Goal: Information Seeking & Learning: Learn about a topic

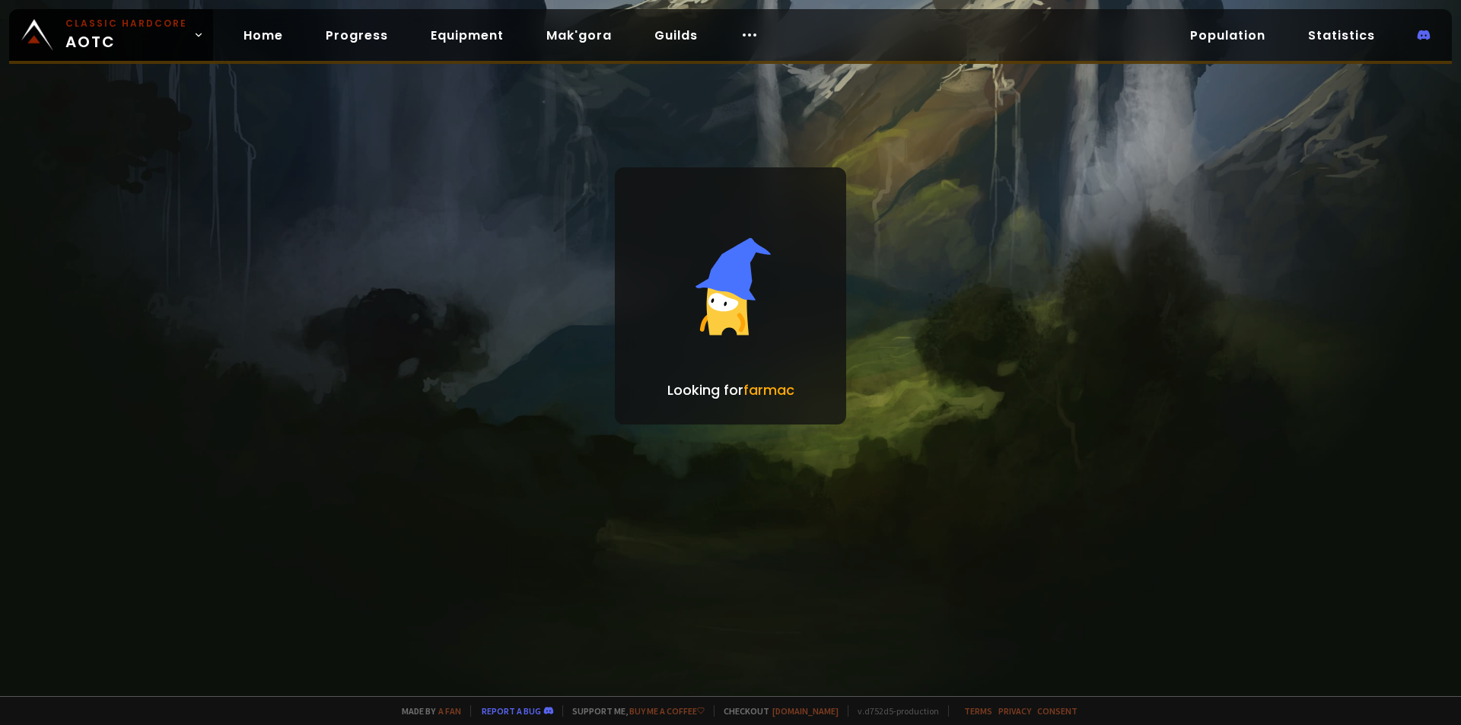
click at [394, 489] on div at bounding box center [730, 362] width 1461 height 725
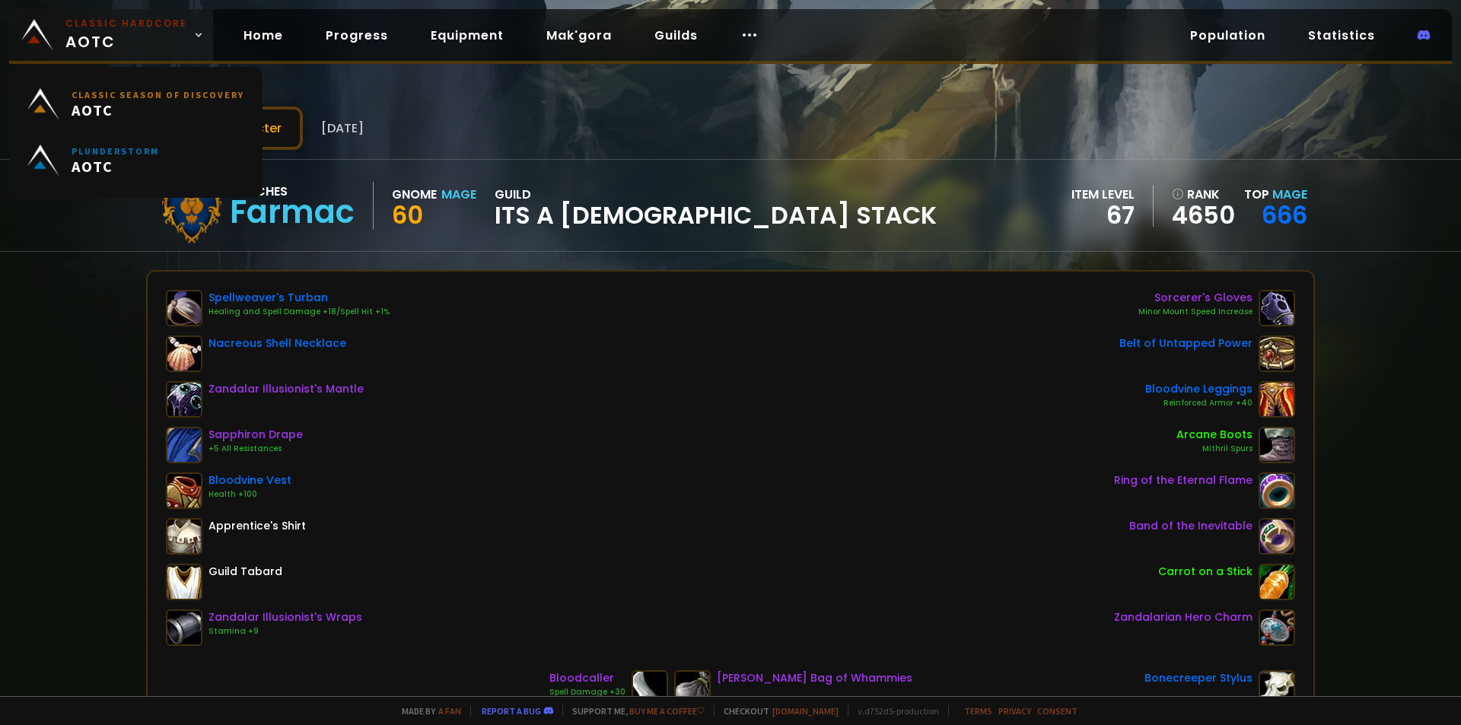
click at [131, 42] on span "Classic Hardcore AOTC" at bounding box center [126, 35] width 122 height 37
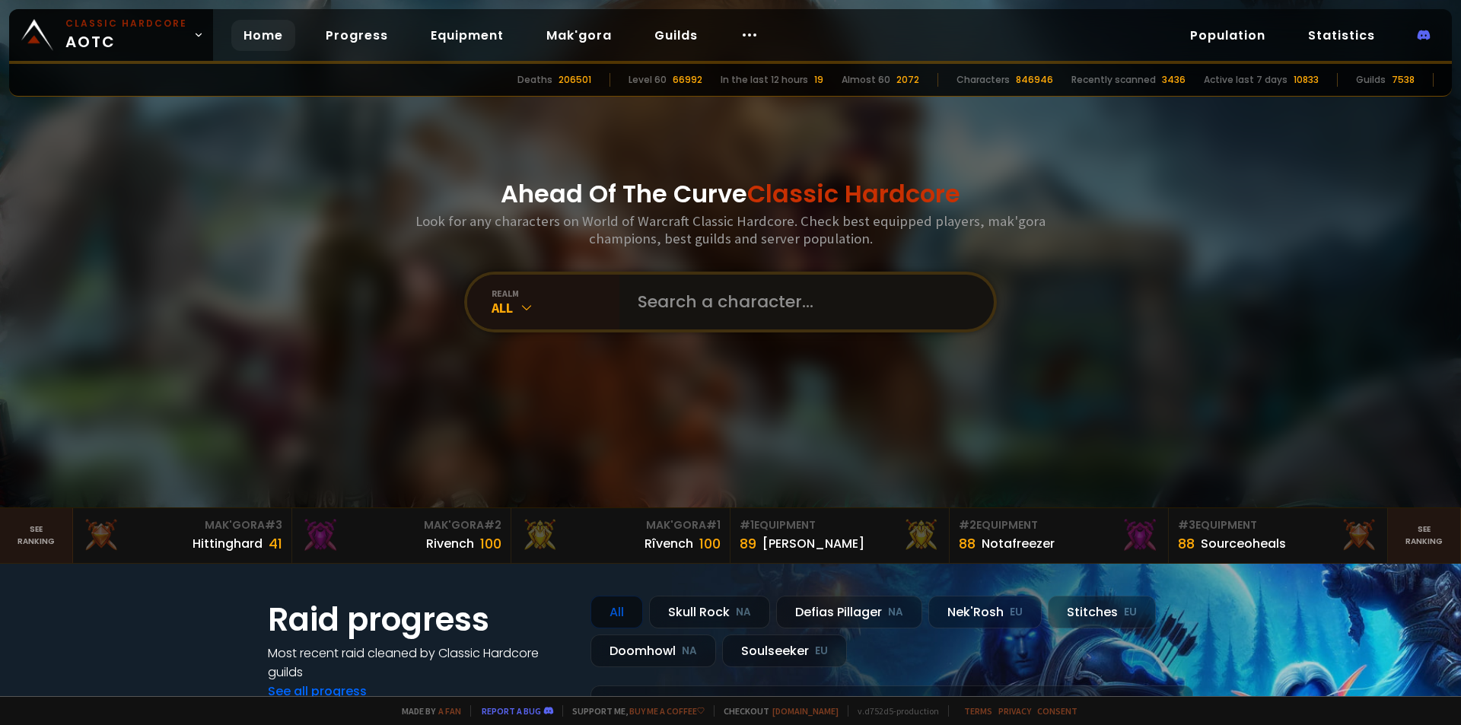
click at [669, 293] on input "text" at bounding box center [801, 302] width 347 height 55
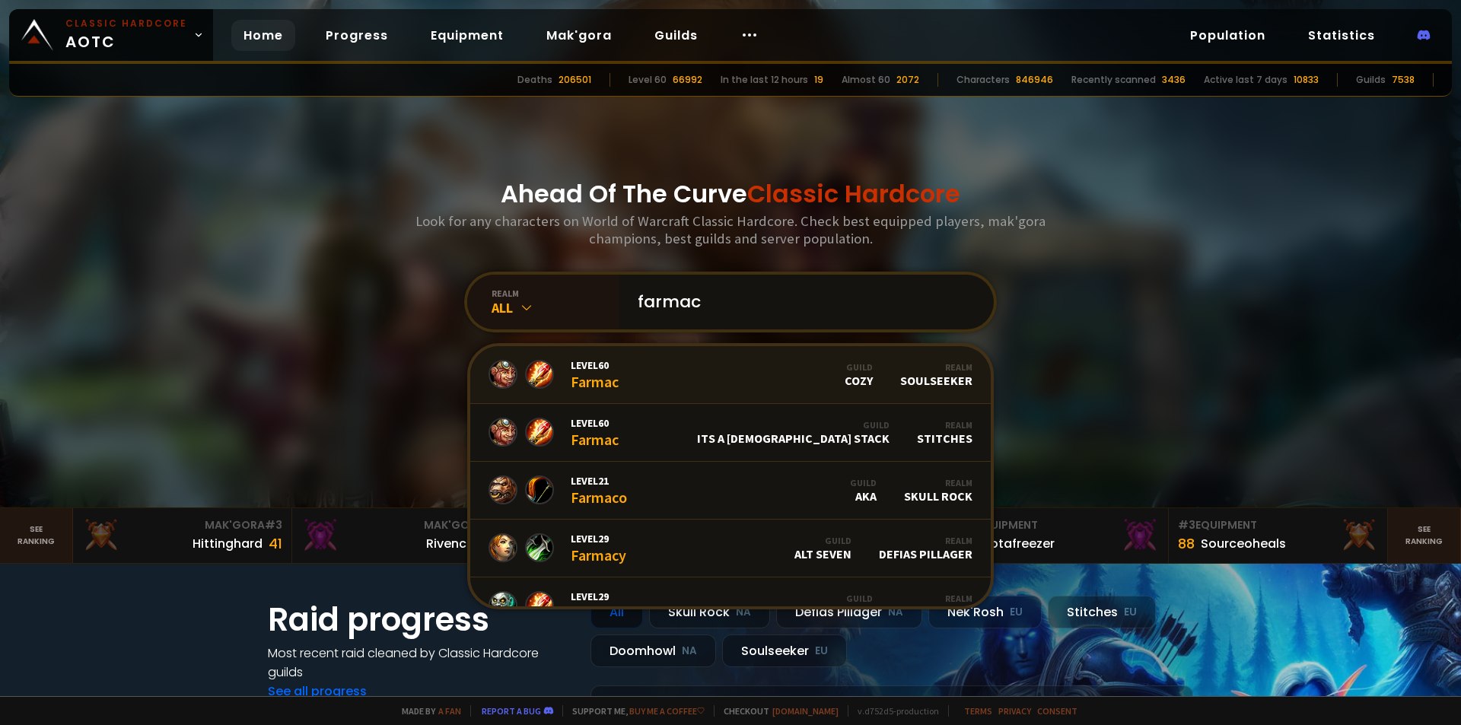
type input "farmac"
click at [681, 376] on link "Level 60 Farmac Guild Cozy Realm Soulseeker" at bounding box center [730, 375] width 520 height 58
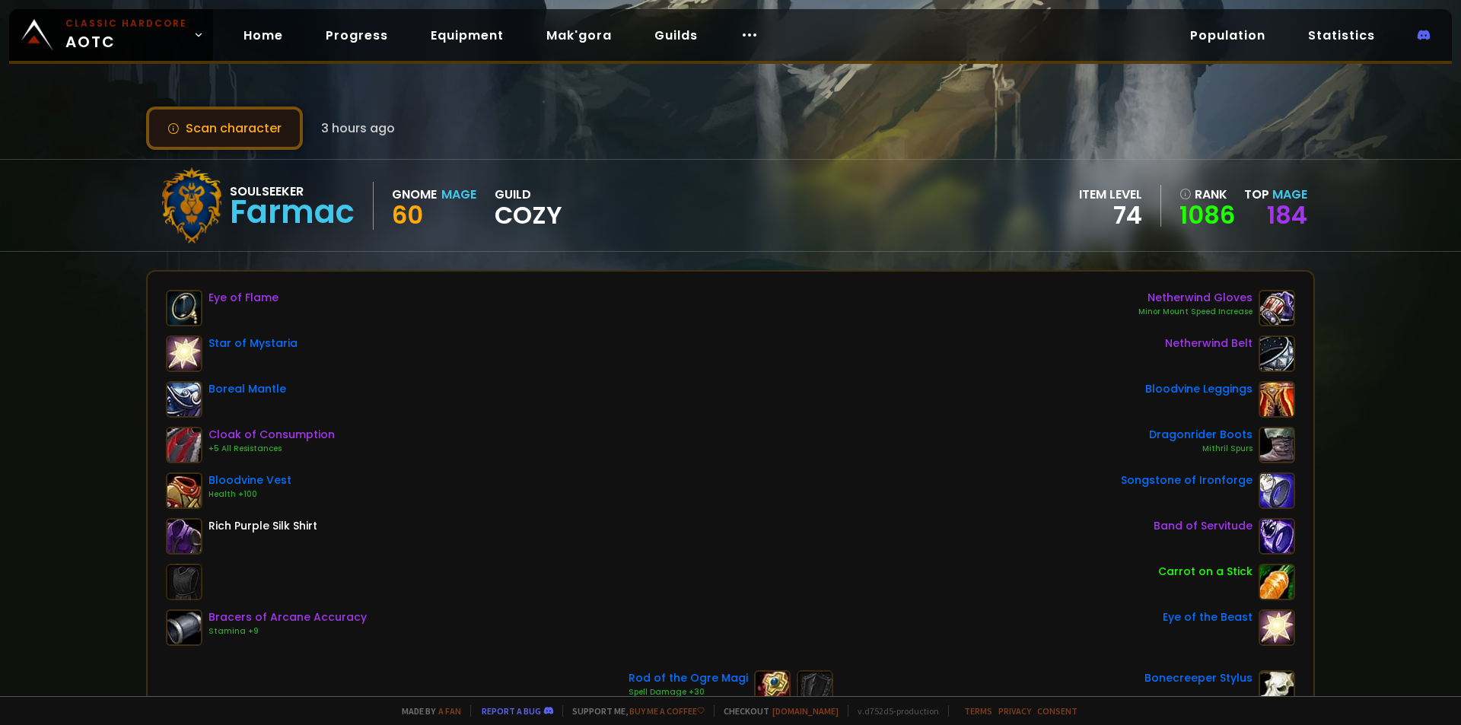
click at [248, 134] on button "Scan character" at bounding box center [224, 128] width 157 height 43
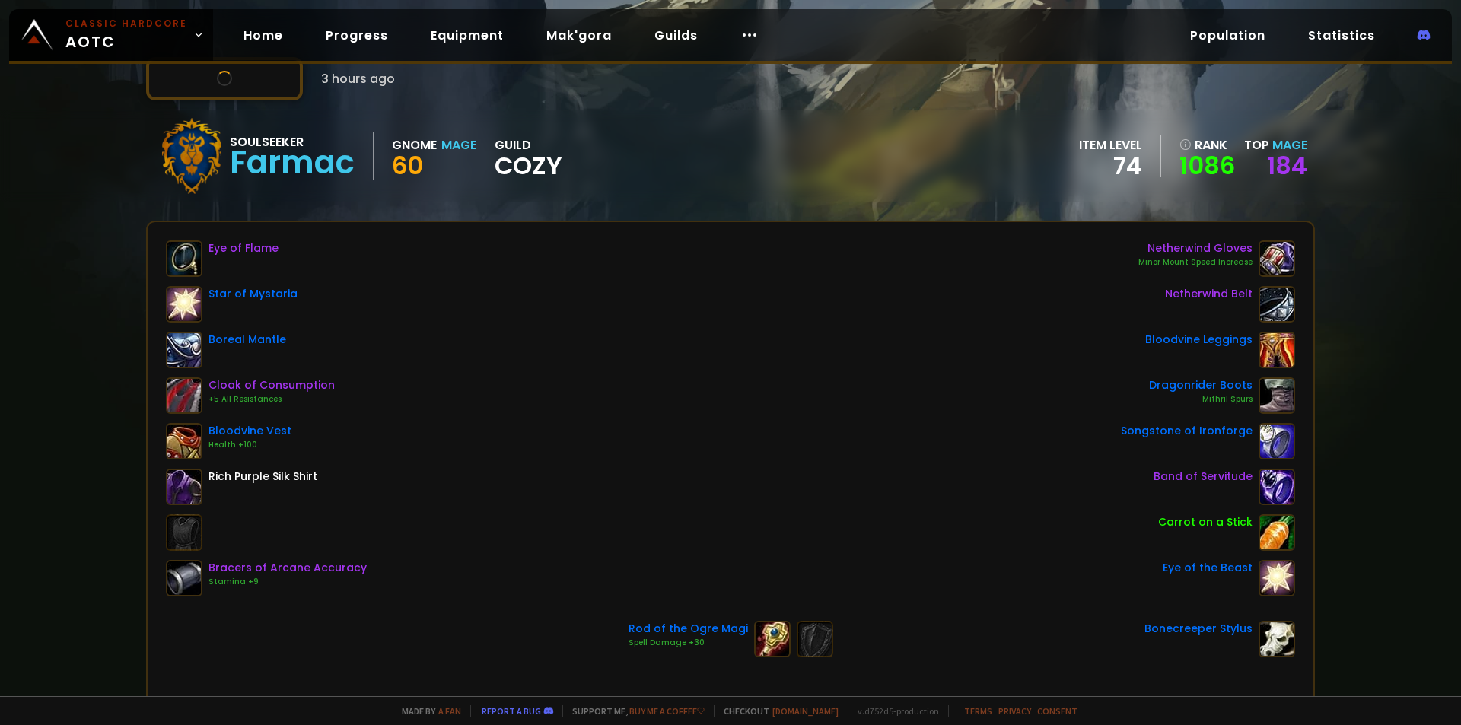
scroll to position [76, 0]
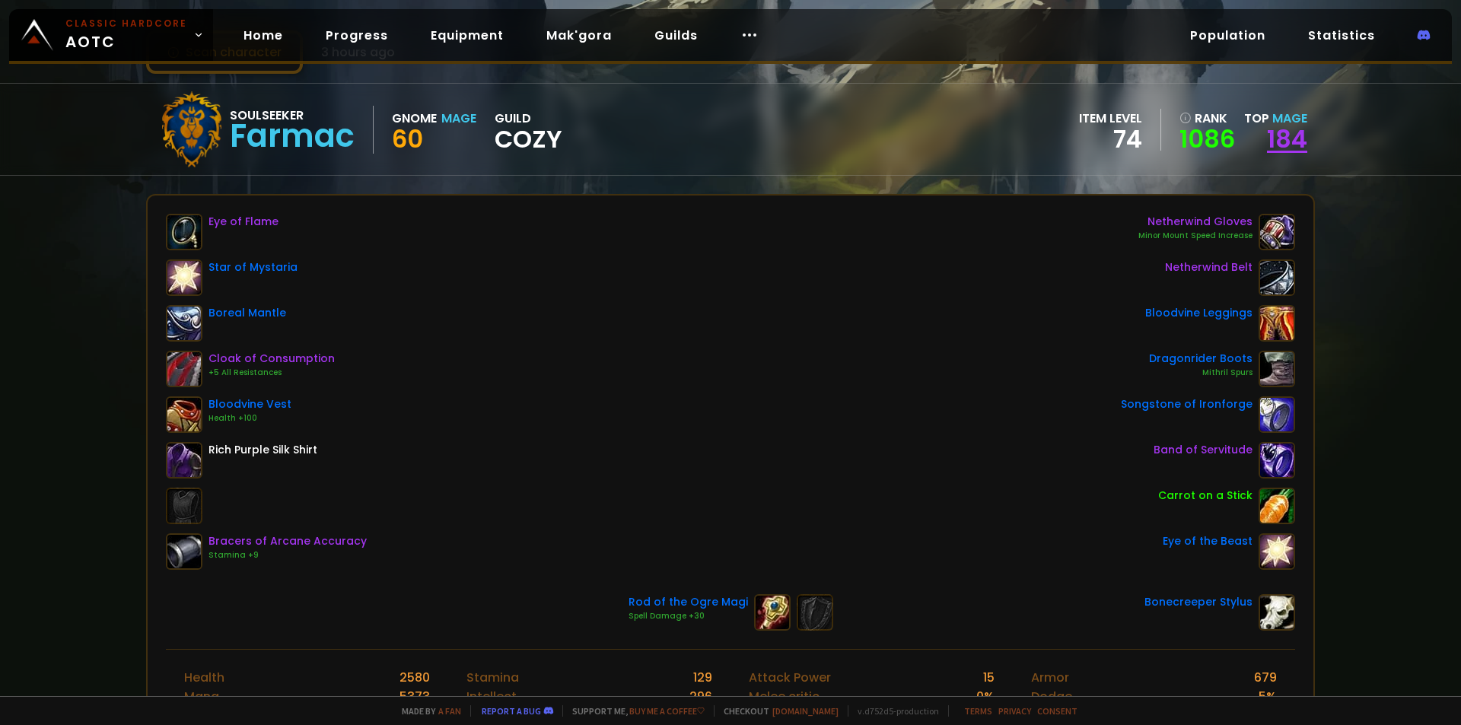
click at [1267, 140] on link "184" at bounding box center [1287, 139] width 40 height 34
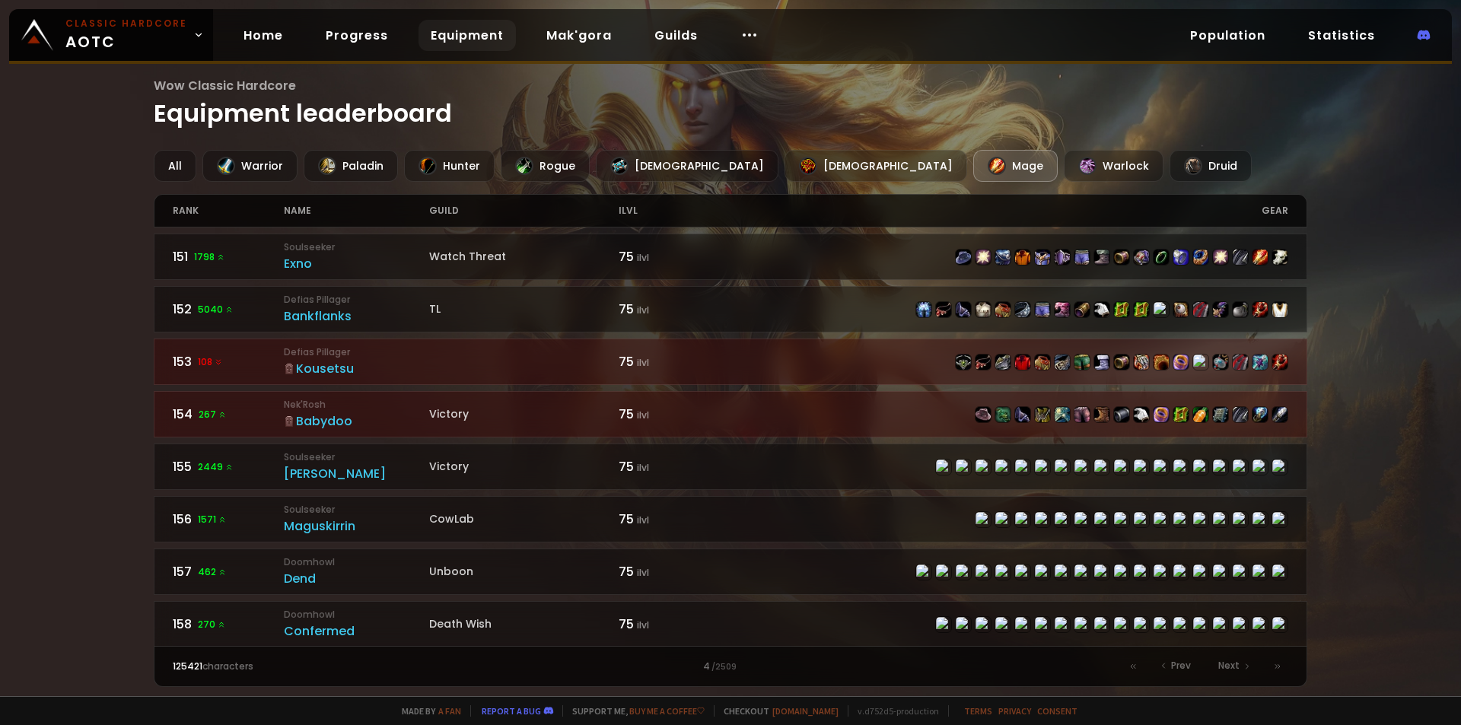
click at [431, 36] on link "Equipment" at bounding box center [466, 35] width 97 height 31
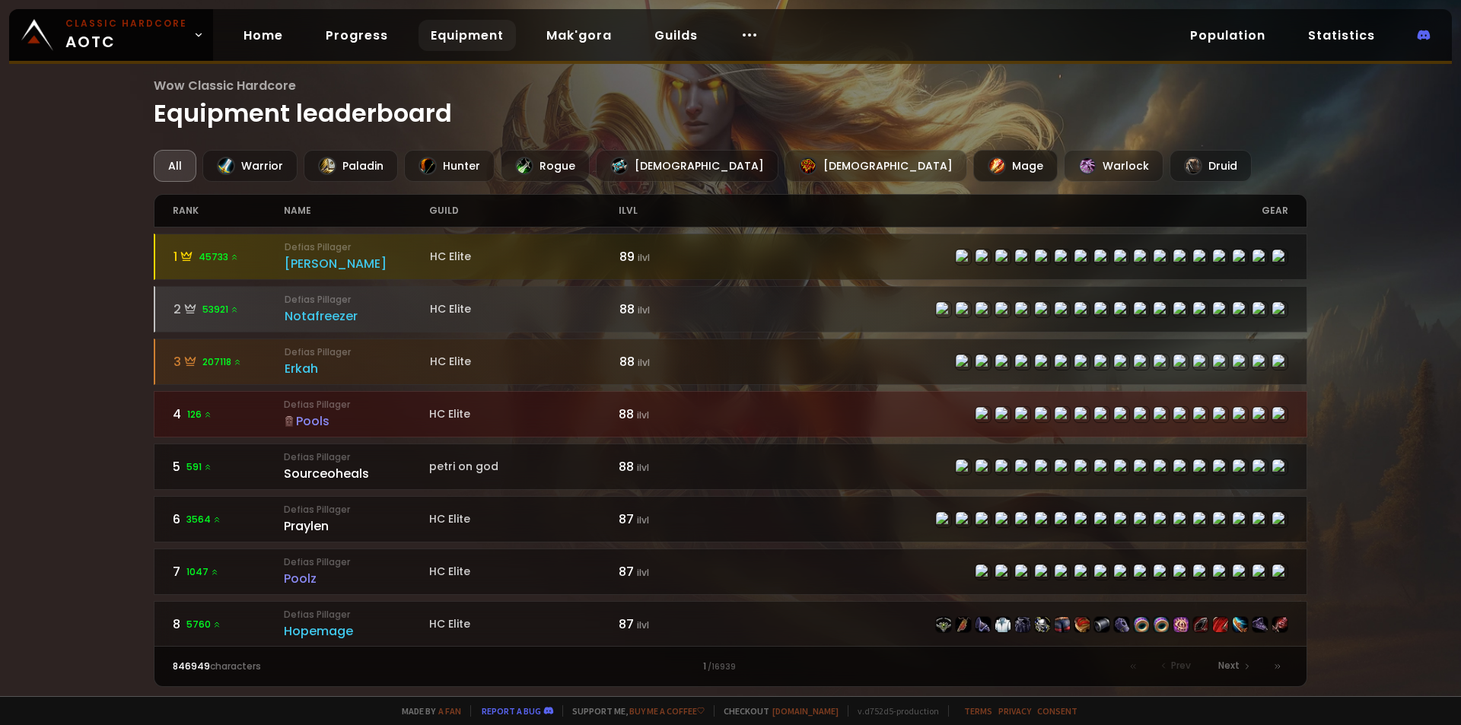
click at [973, 167] on div "Mage" at bounding box center [1015, 166] width 84 height 32
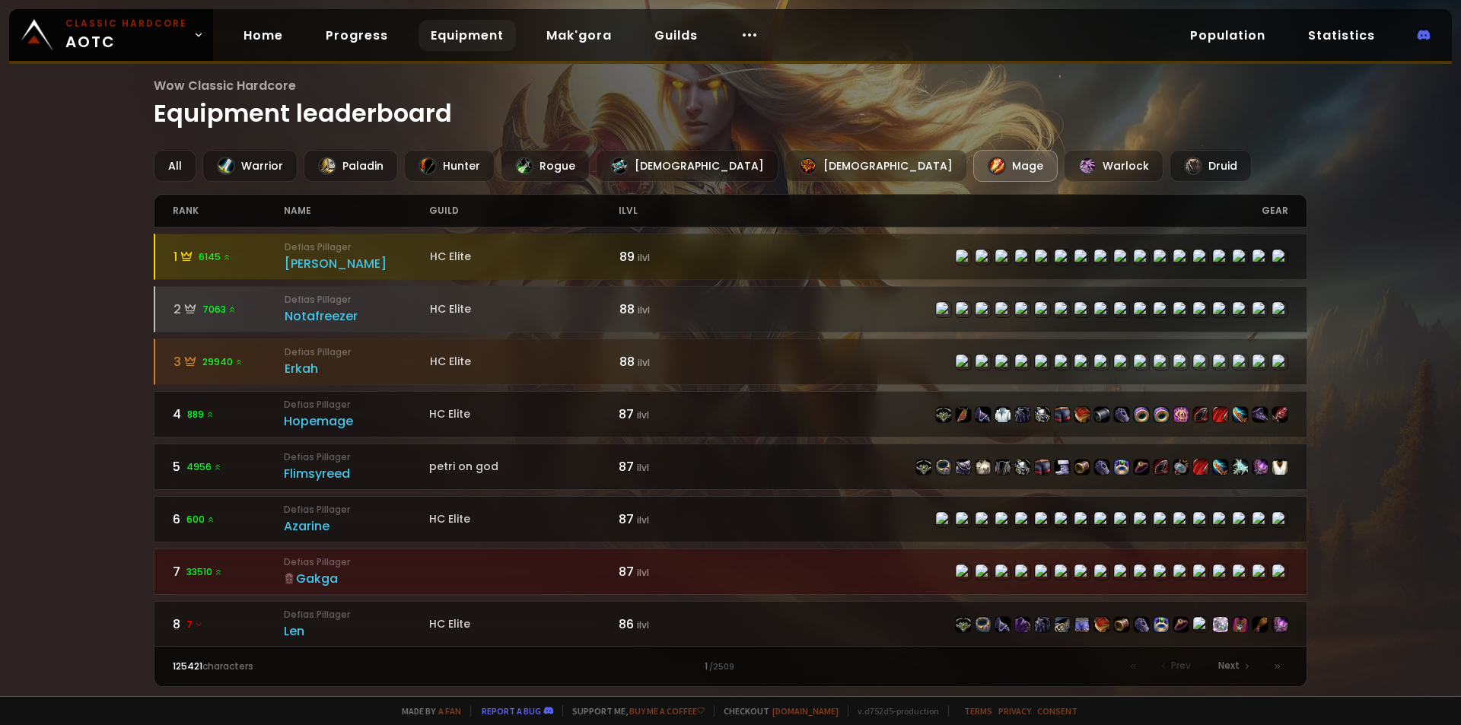
click at [300, 208] on div "name" at bounding box center [356, 211] width 145 height 32
click at [625, 212] on div "ilvl" at bounding box center [674, 211] width 112 height 32
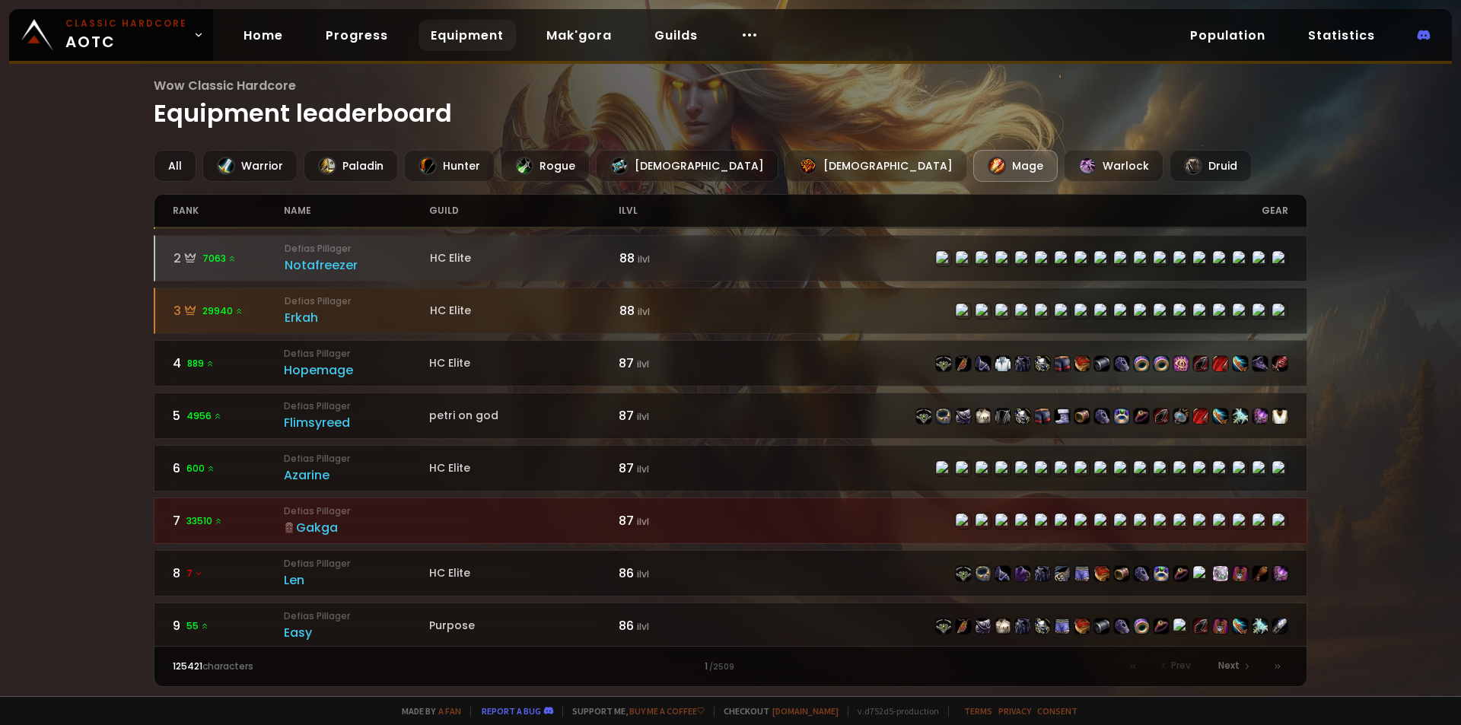
scroll to position [152, 0]
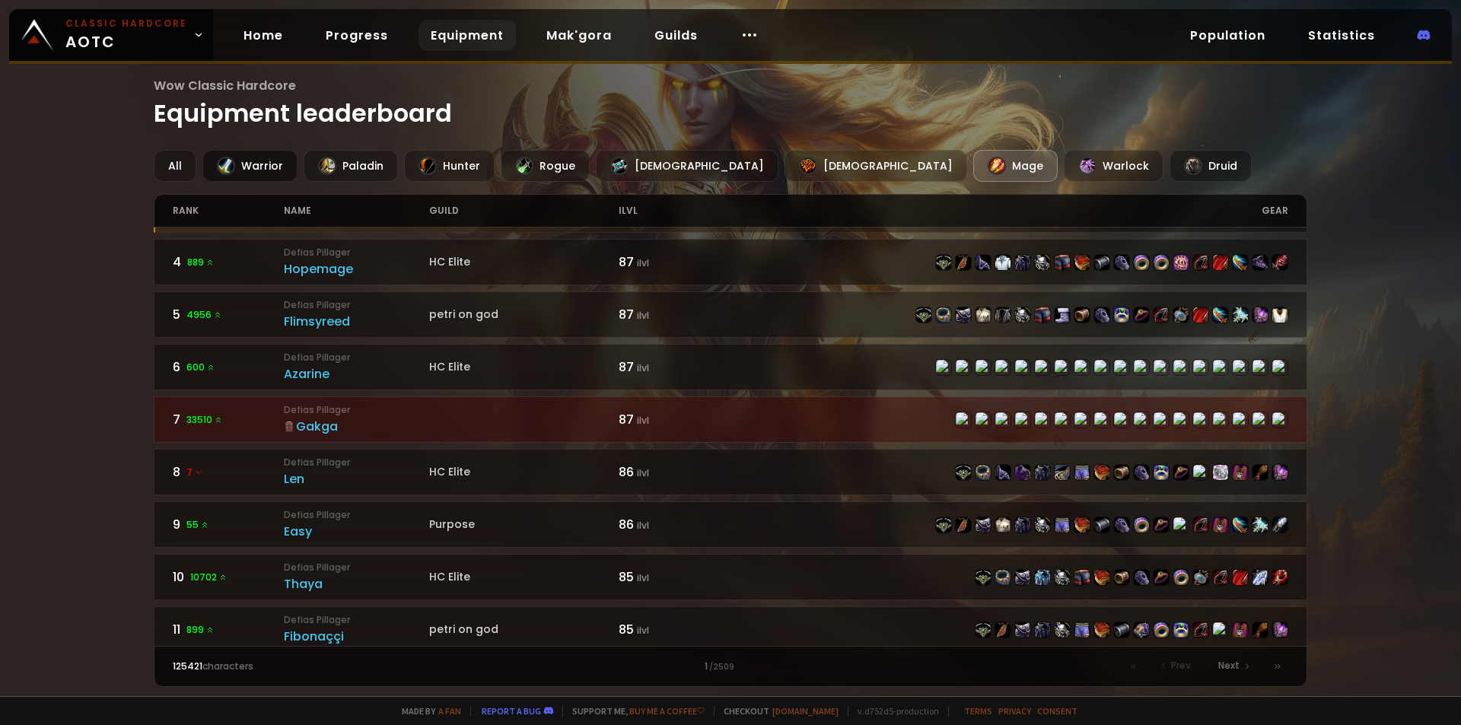
click at [266, 162] on div "Warrior" at bounding box center [249, 166] width 95 height 32
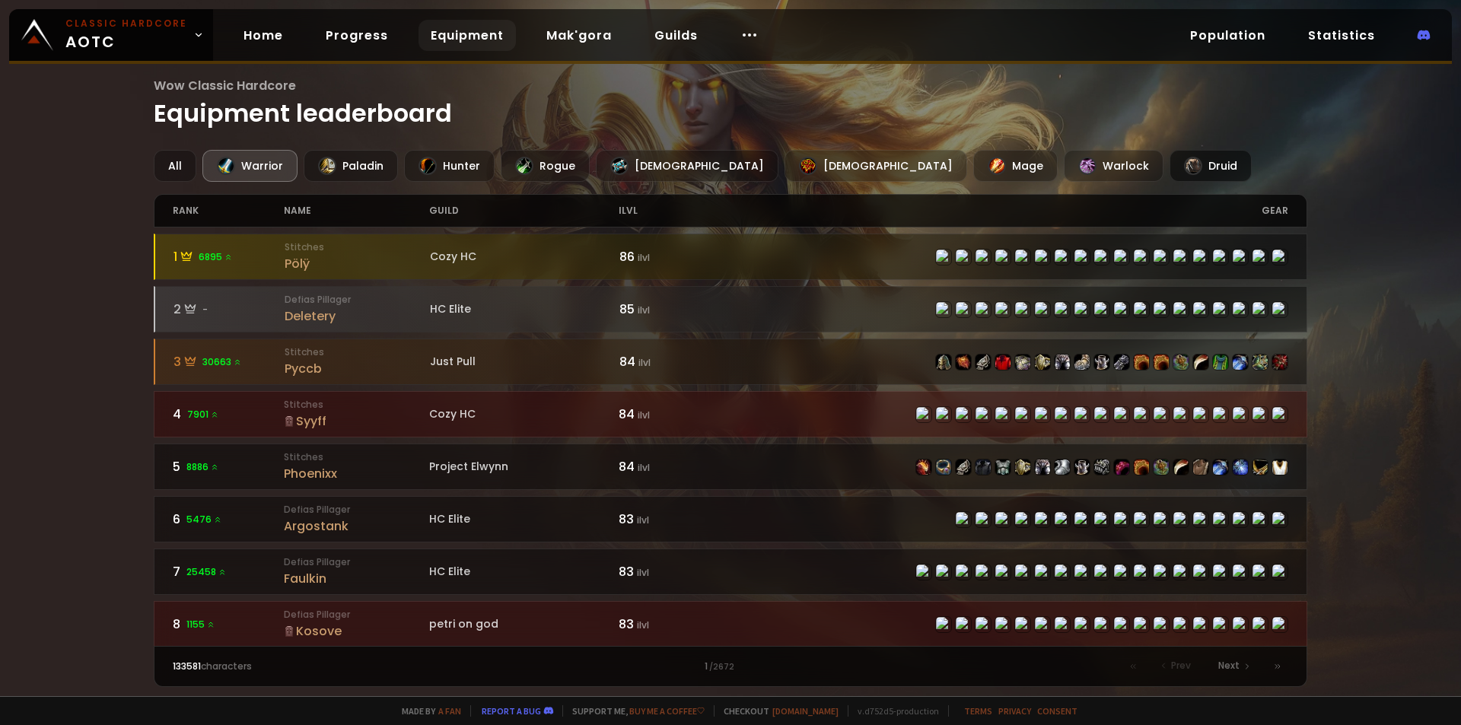
click at [1184, 169] on div at bounding box center [1193, 166] width 18 height 18
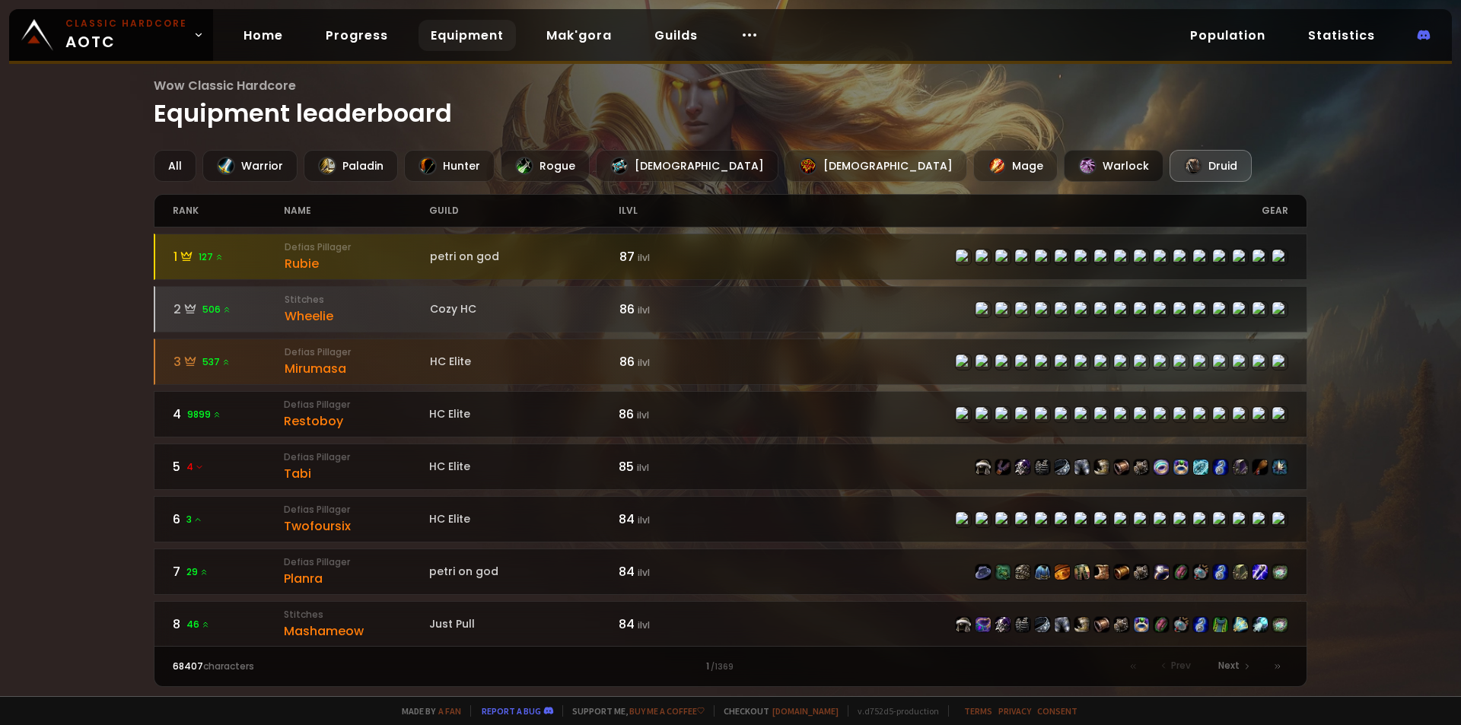
click at [1064, 172] on div "Warlock" at bounding box center [1114, 166] width 100 height 32
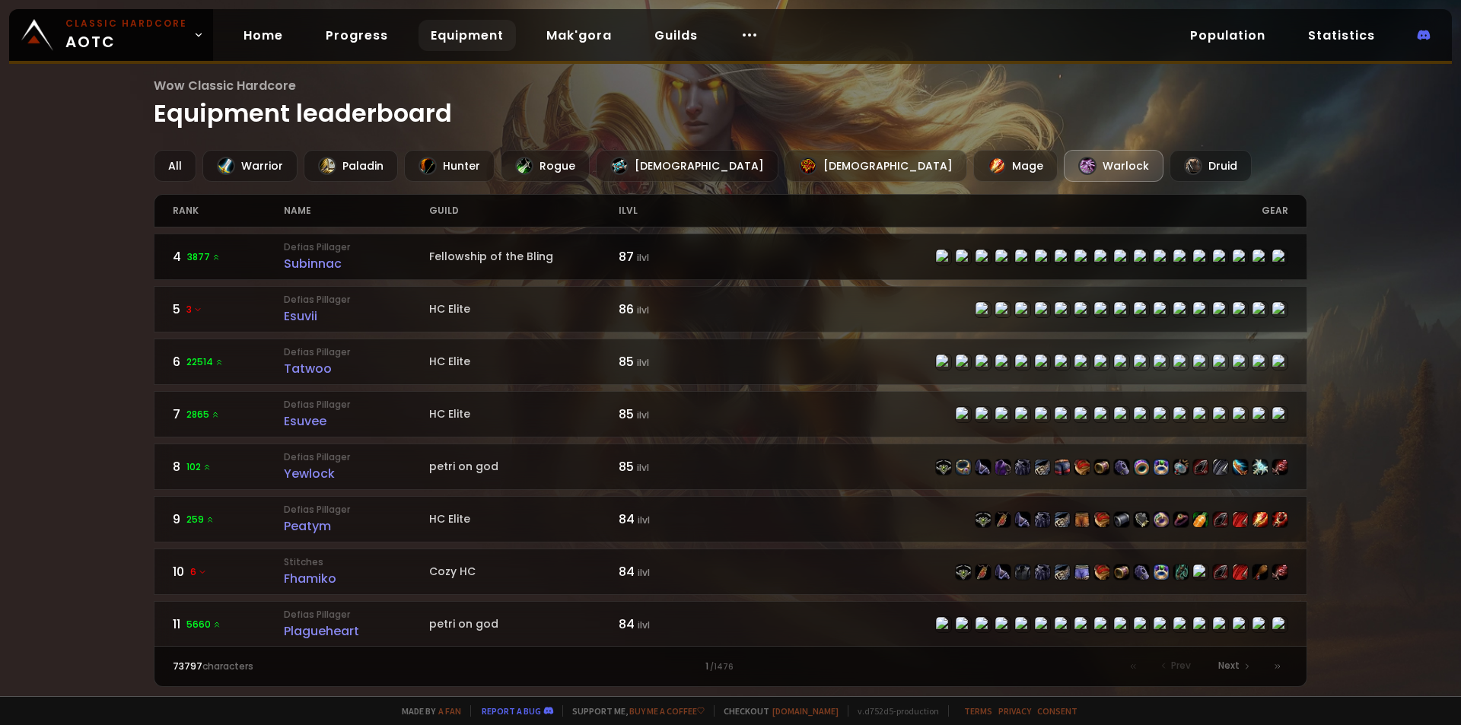
scroll to position [228, 0]
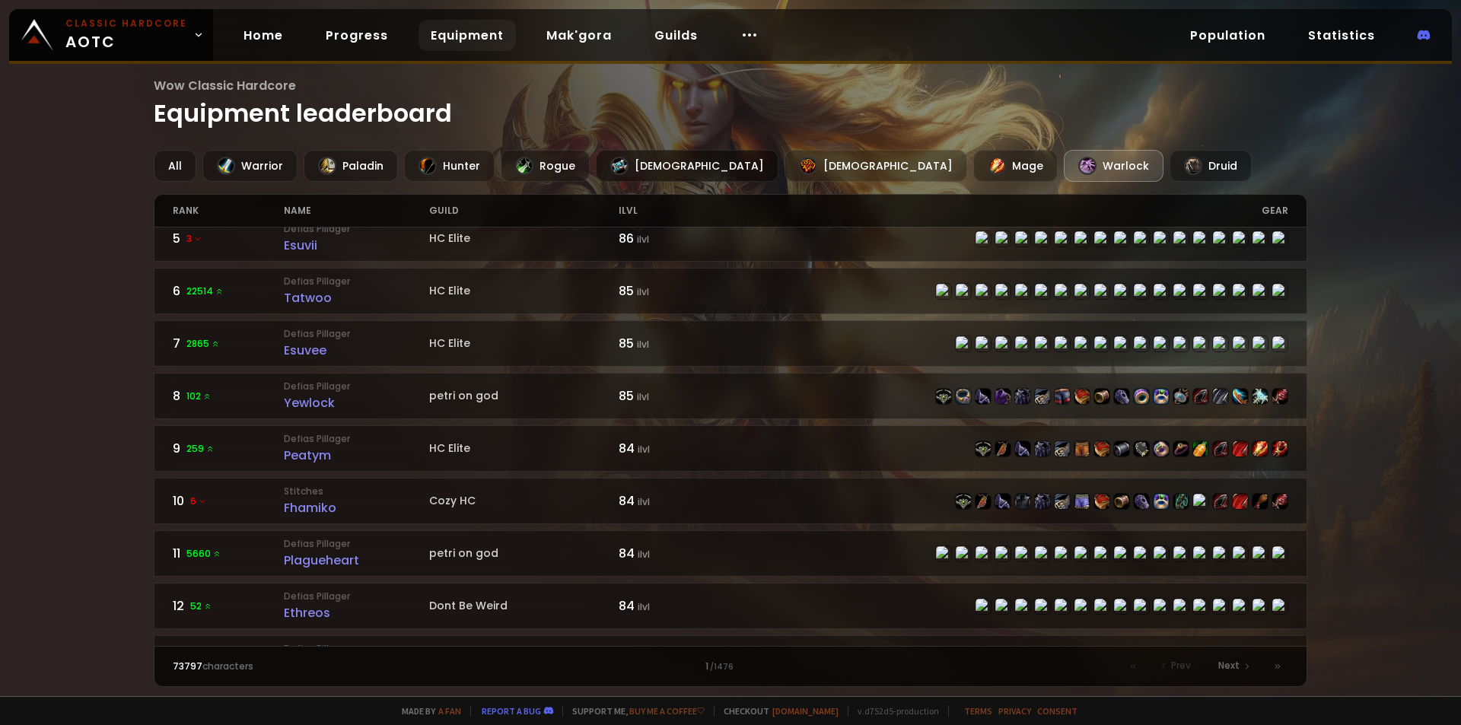
click at [634, 169] on div "[DEMOGRAPHIC_DATA]" at bounding box center [687, 166] width 183 height 32
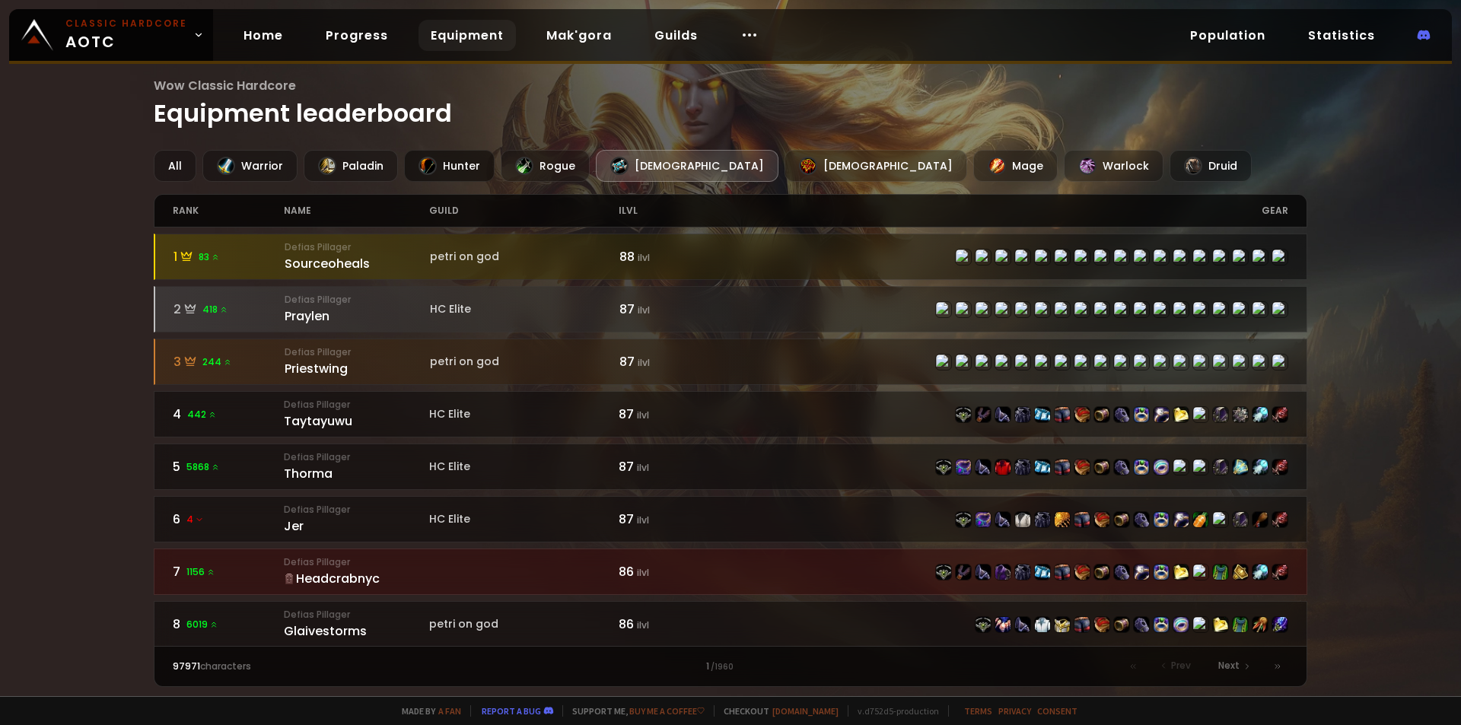
click at [453, 164] on div "Hunter" at bounding box center [449, 166] width 91 height 32
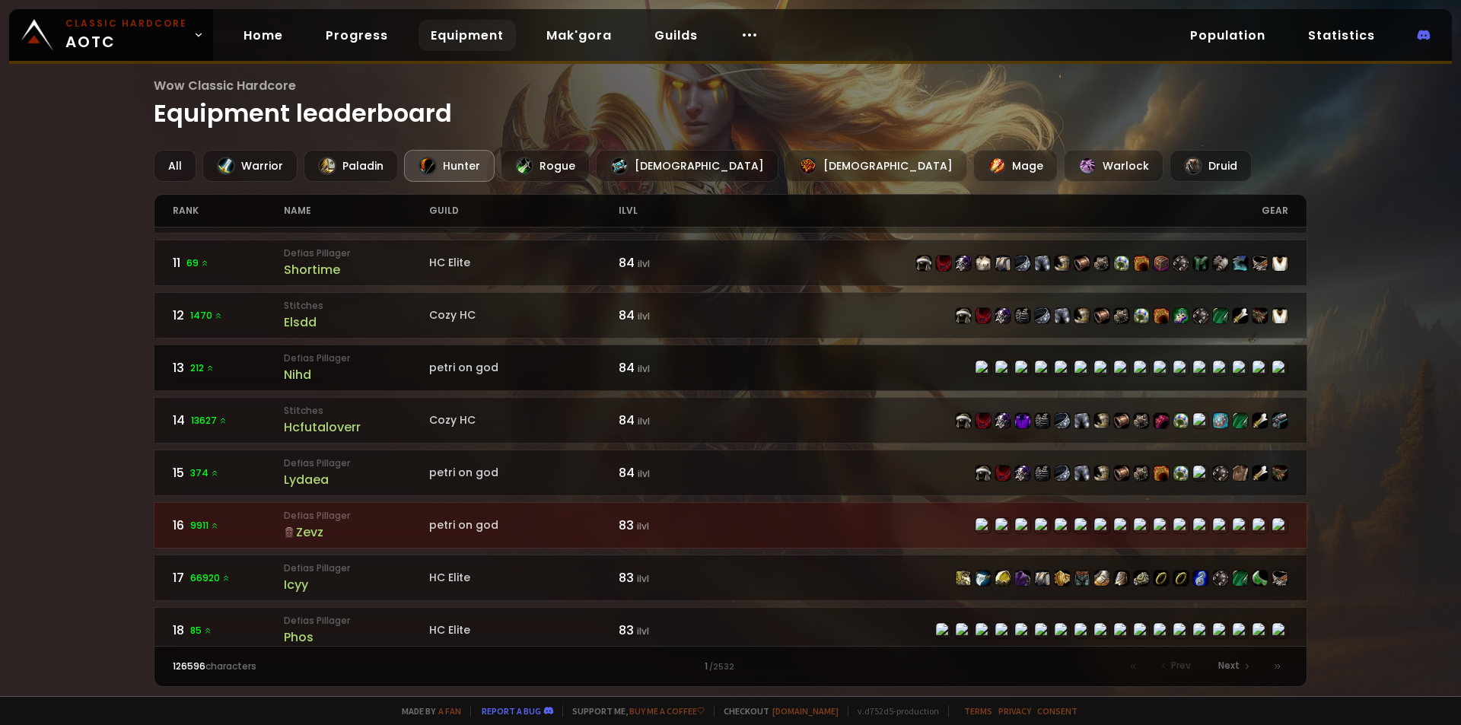
scroll to position [533, 0]
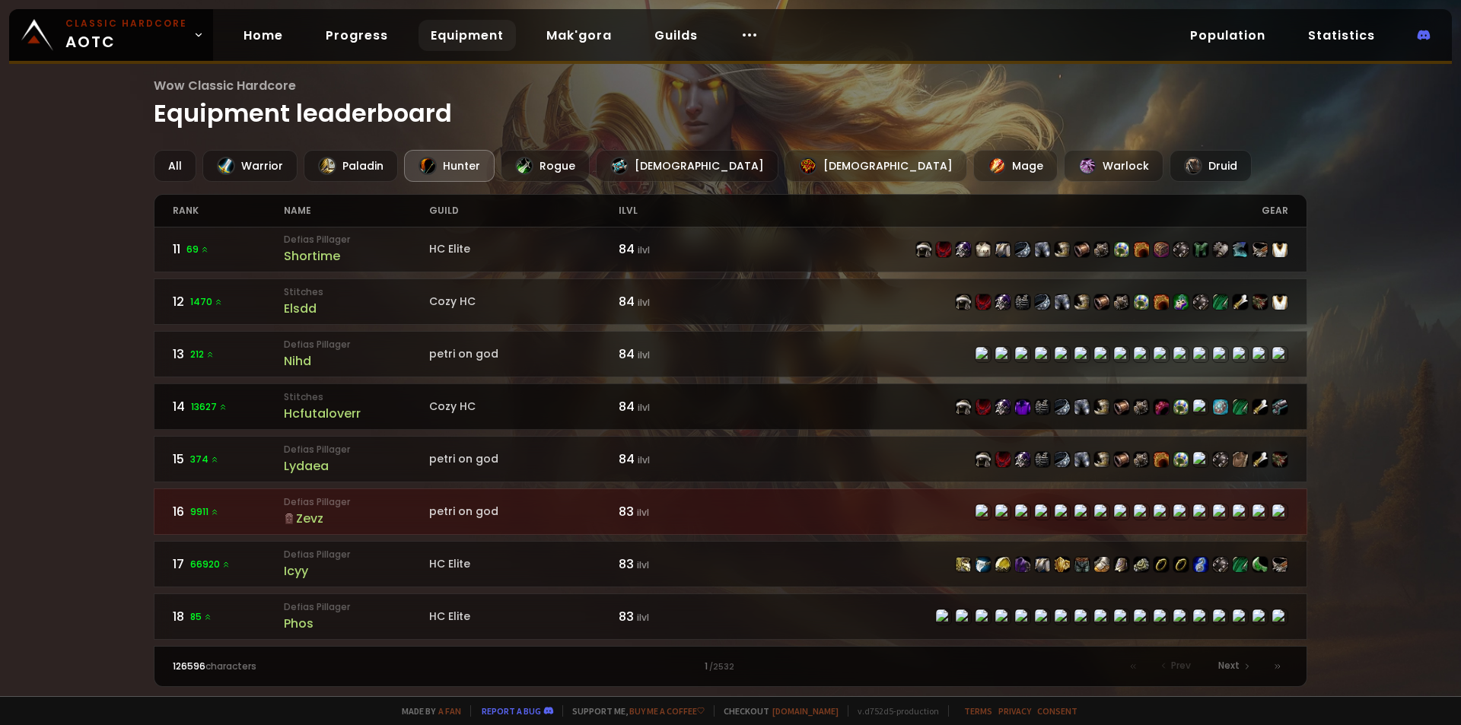
click at [351, 417] on div "Hcfutaloverr" at bounding box center [356, 413] width 145 height 19
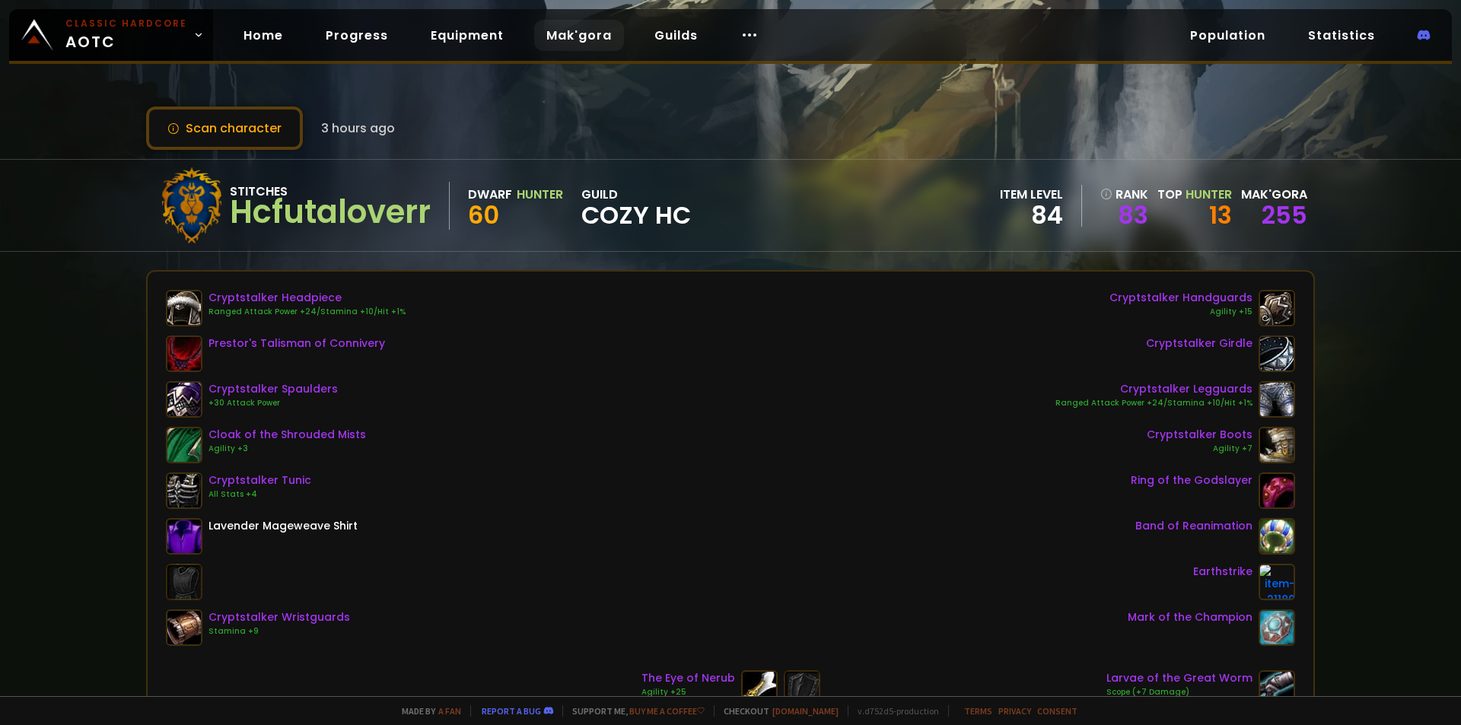
click at [591, 31] on link "Mak'gora" at bounding box center [579, 35] width 90 height 31
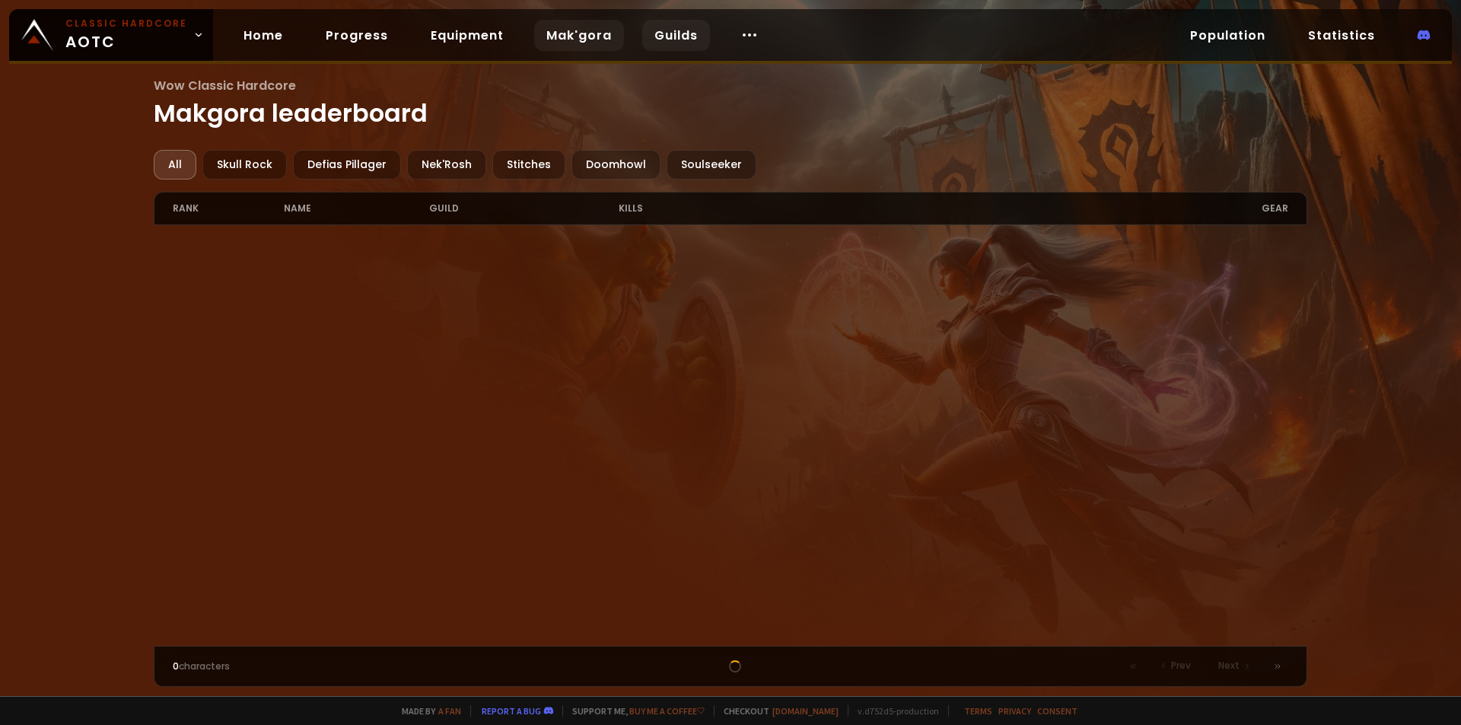
click at [675, 37] on link "Guilds" at bounding box center [676, 35] width 68 height 31
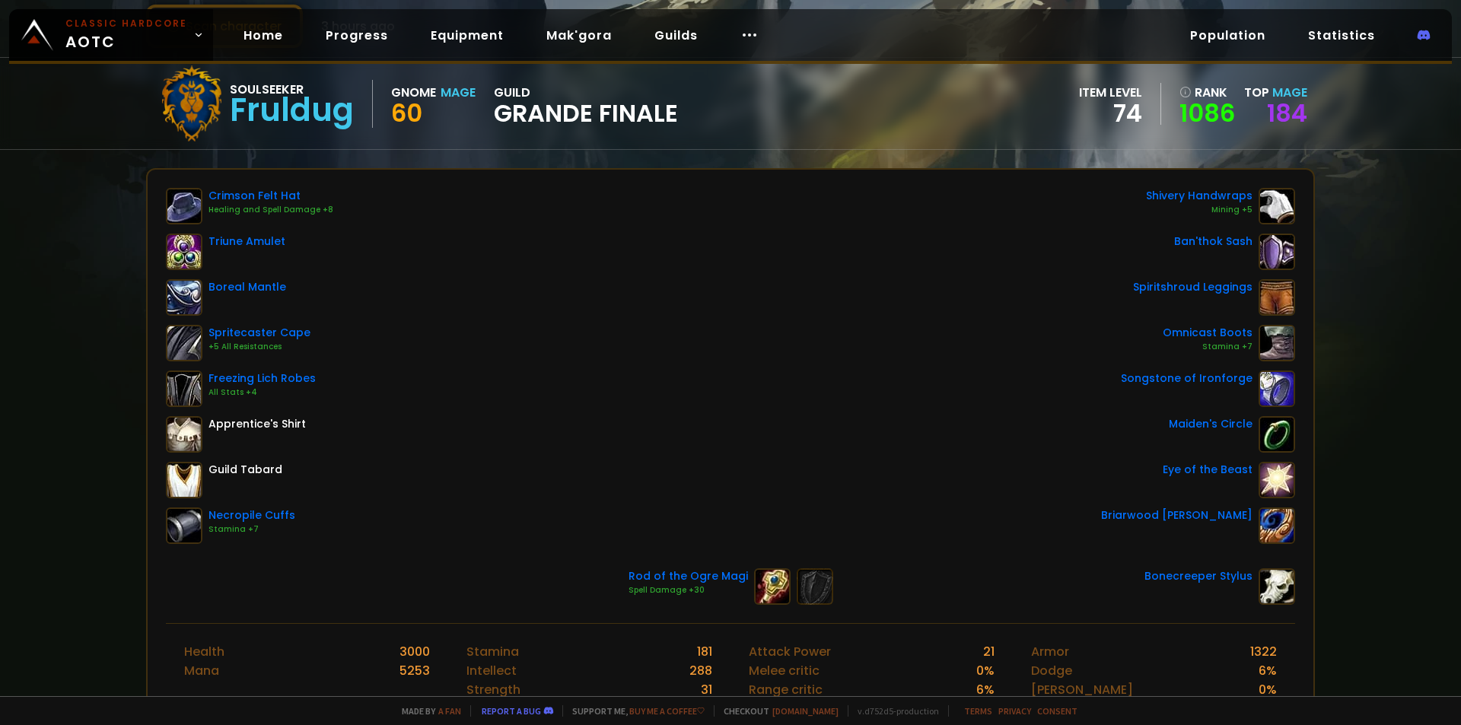
scroll to position [76, 0]
